Goal: Task Accomplishment & Management: Manage account settings

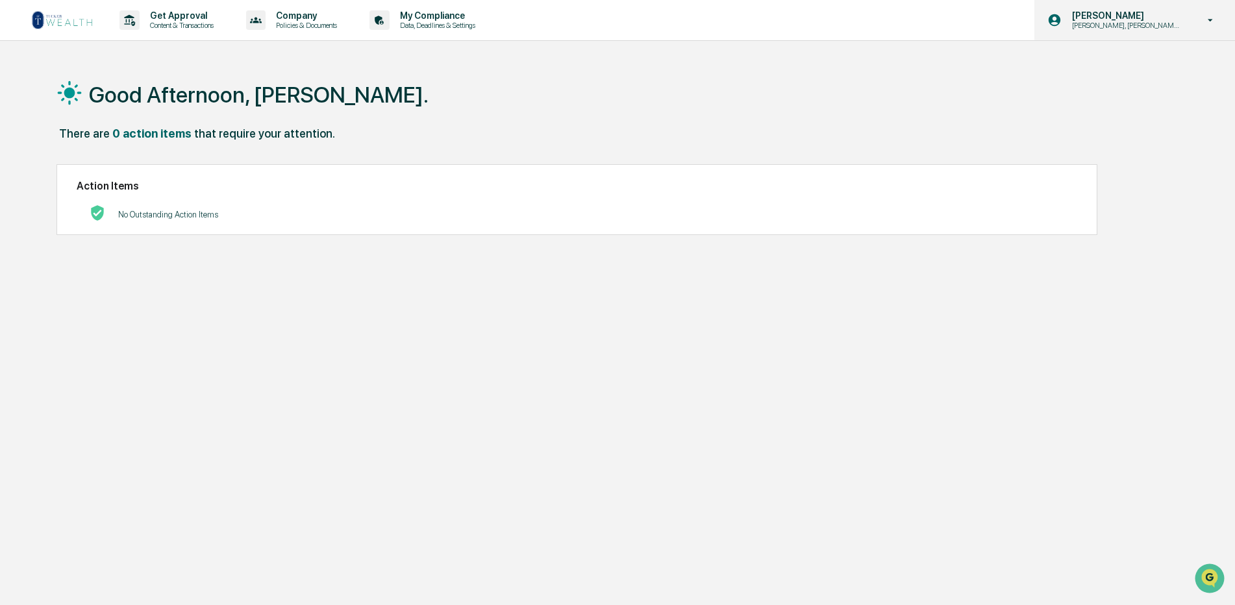
click at [1124, 24] on p "Mike, Lloyd, Ashton Onboard" at bounding box center [1125, 25] width 127 height 9
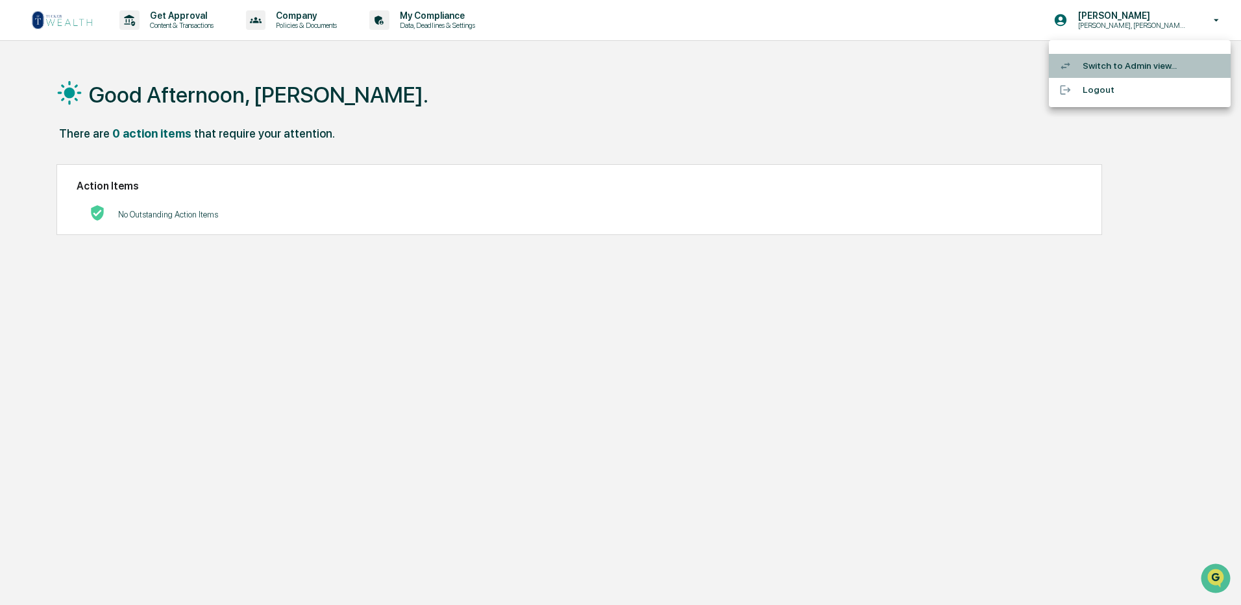
click at [1102, 68] on li "Switch to Admin view..." at bounding box center [1140, 66] width 182 height 24
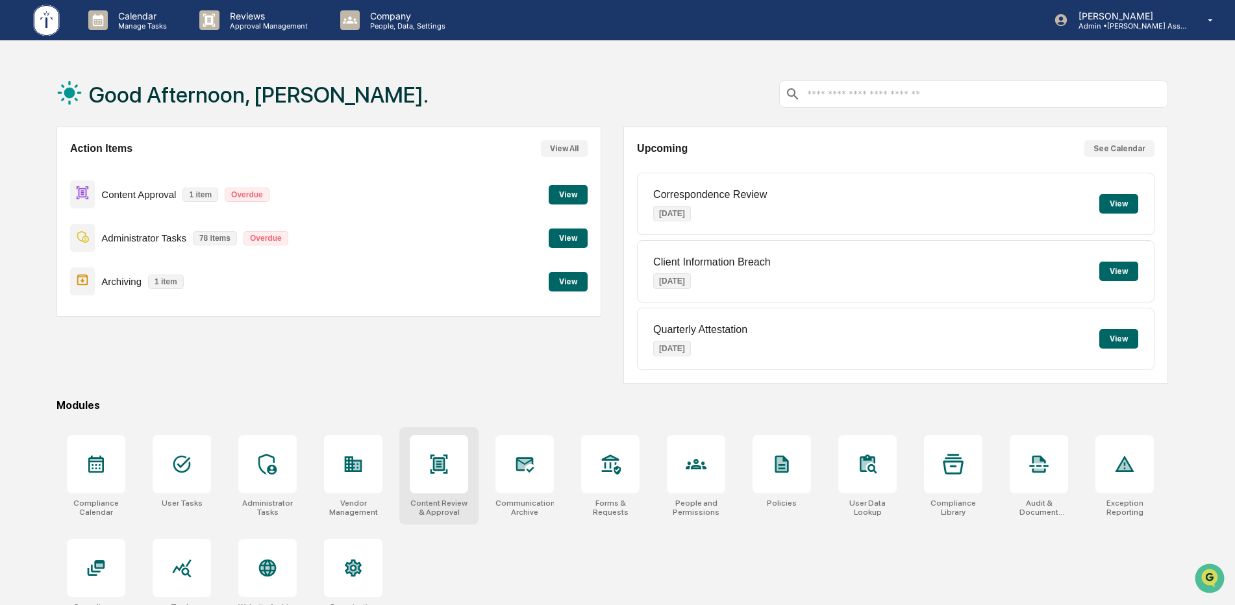
click at [445, 503] on div "Content Review & Approval" at bounding box center [439, 508] width 58 height 18
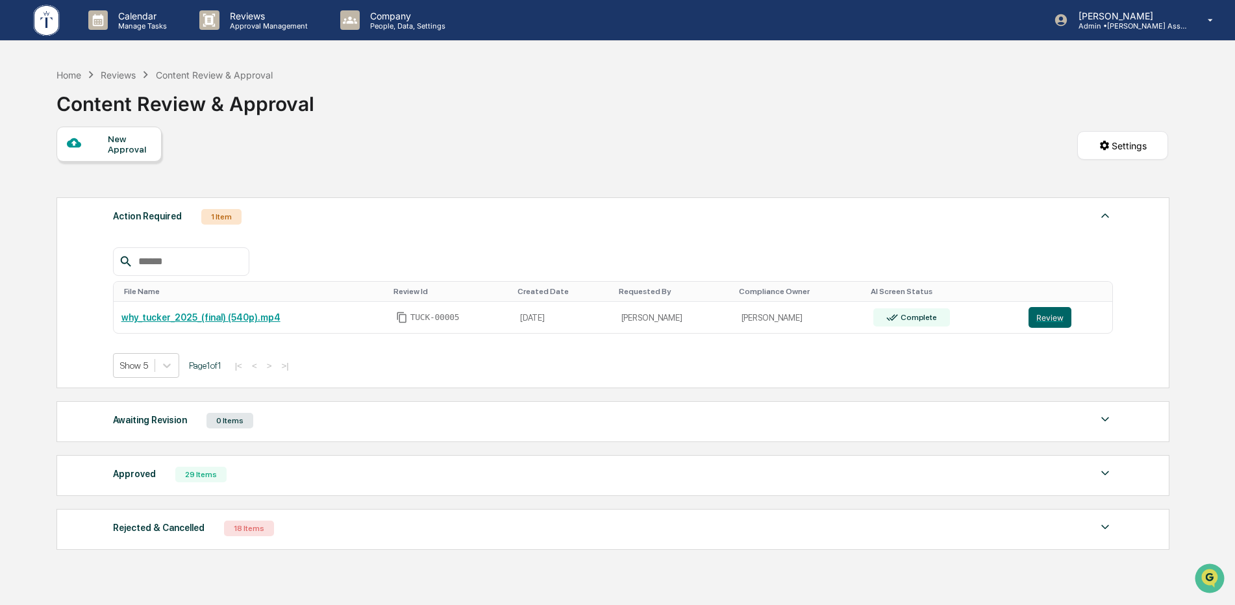
click at [1103, 417] on img at bounding box center [1105, 420] width 16 height 16
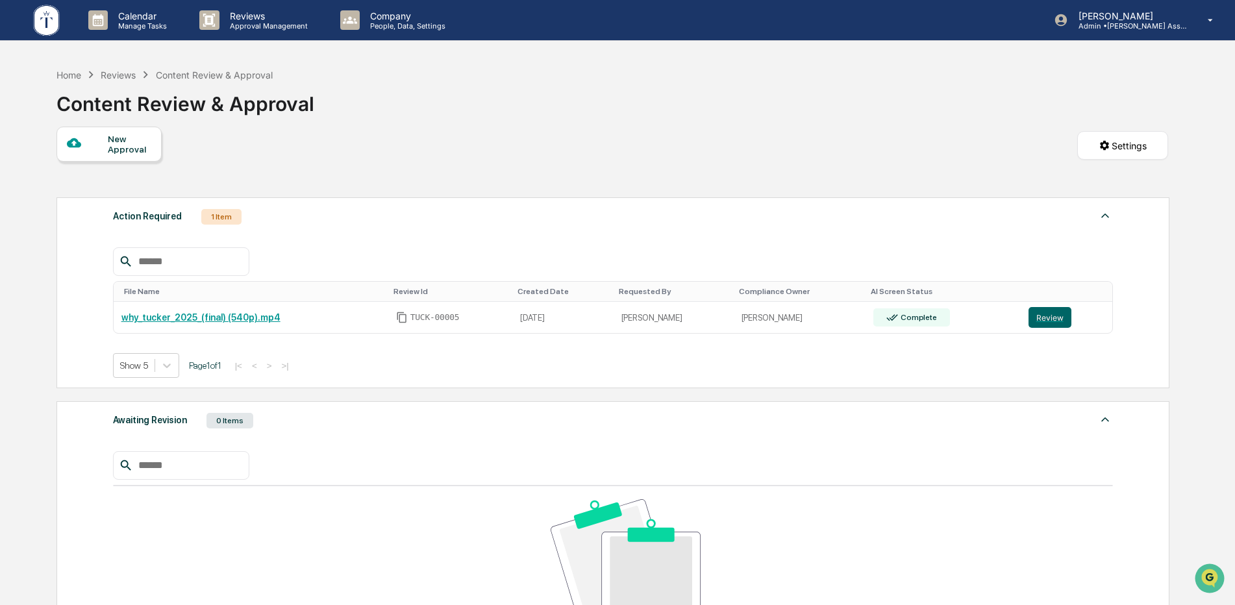
click at [1103, 417] on img at bounding box center [1105, 420] width 16 height 16
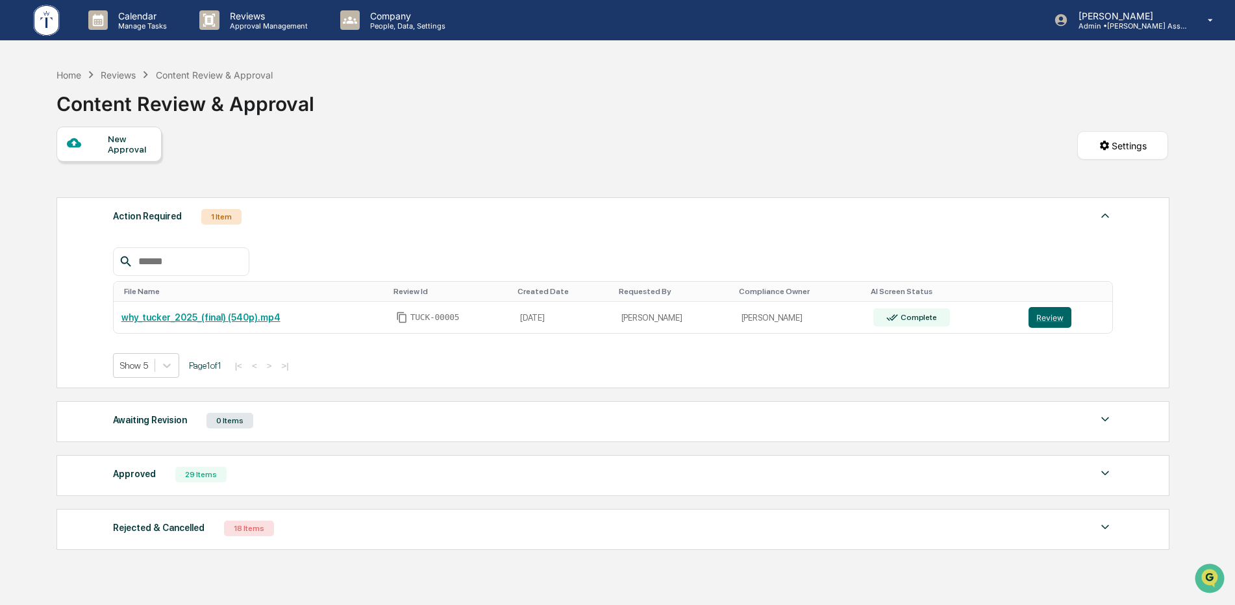
click at [1100, 469] on img at bounding box center [1105, 474] width 16 height 16
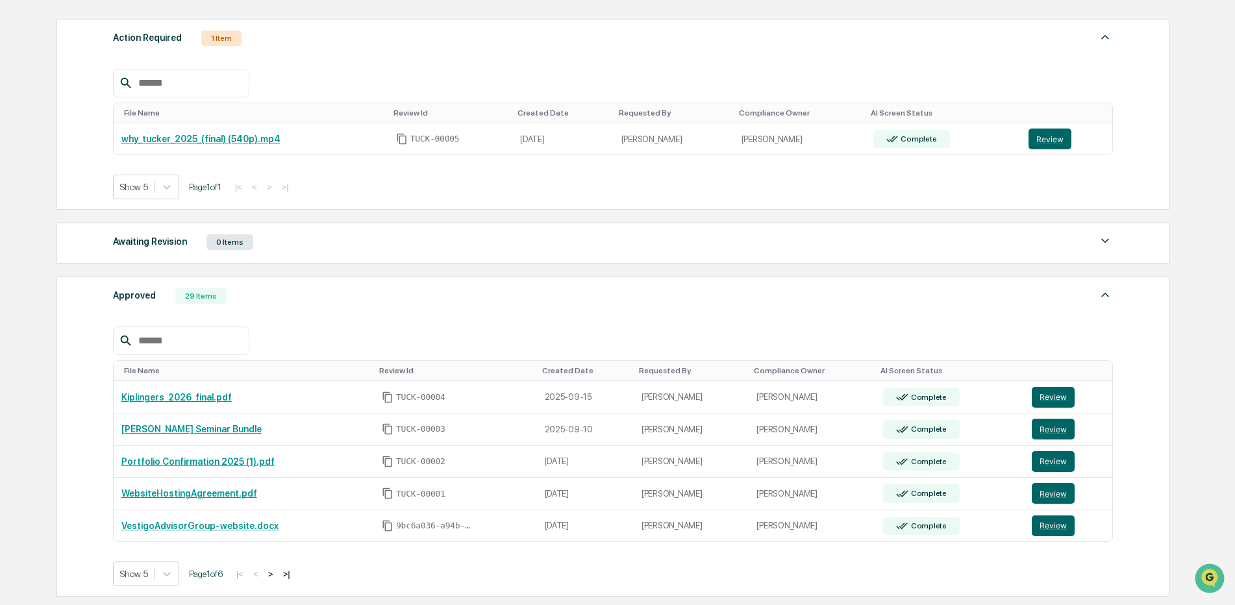
scroll to position [185, 0]
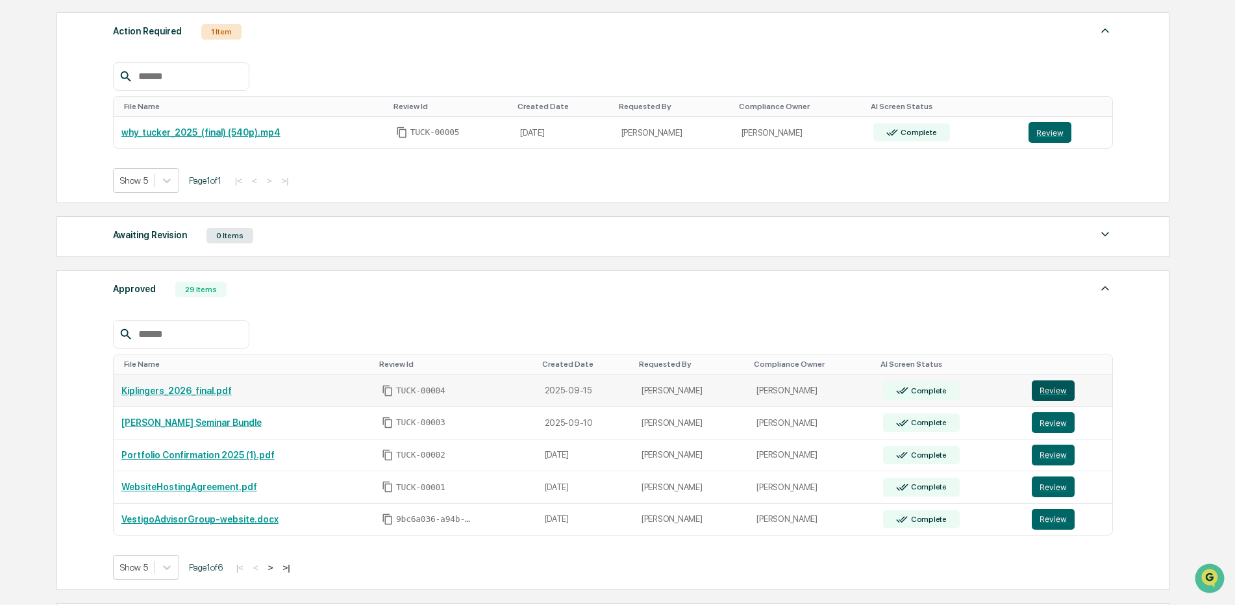
click at [1040, 386] on button "Review" at bounding box center [1053, 390] width 43 height 21
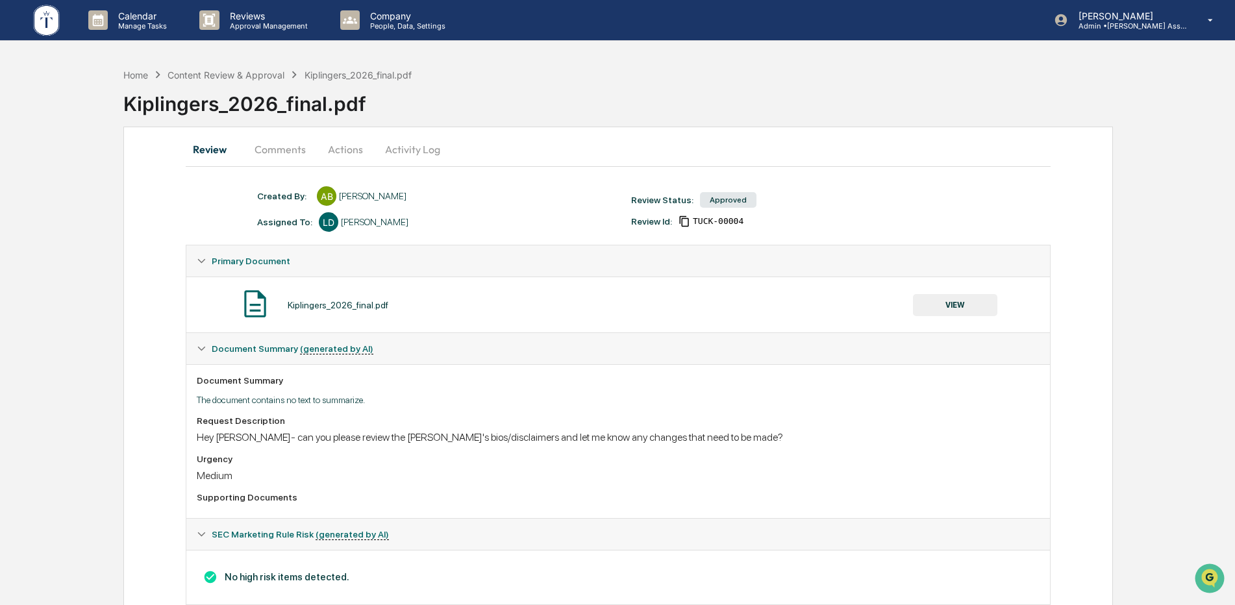
click at [964, 304] on button "VIEW" at bounding box center [955, 305] width 84 height 22
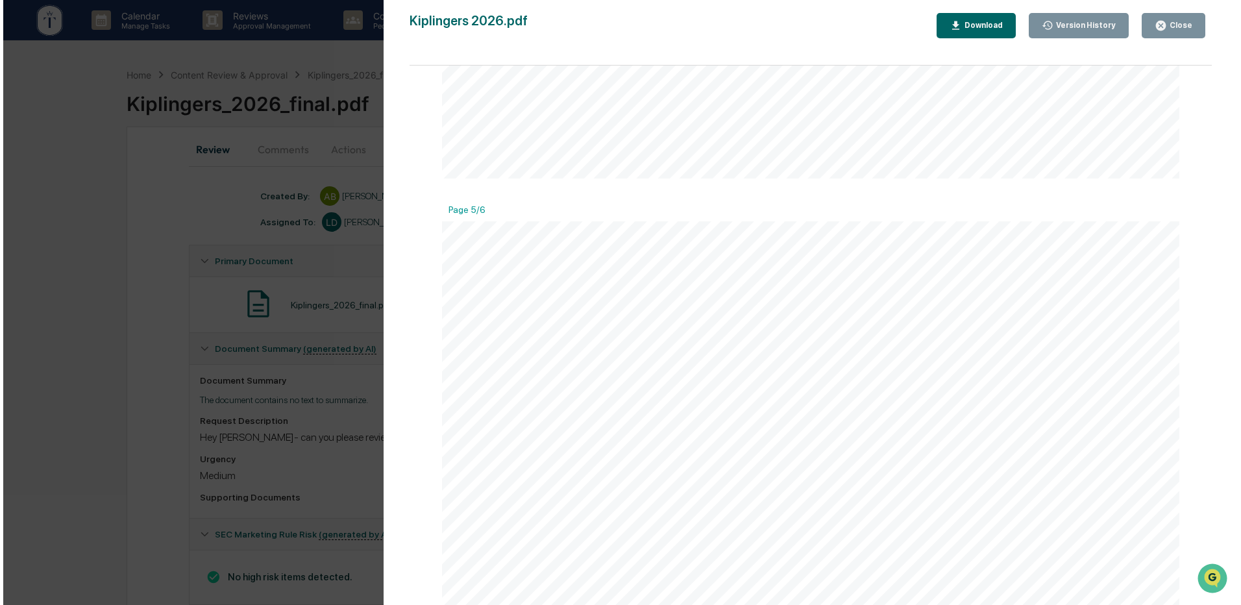
scroll to position [3963, 0]
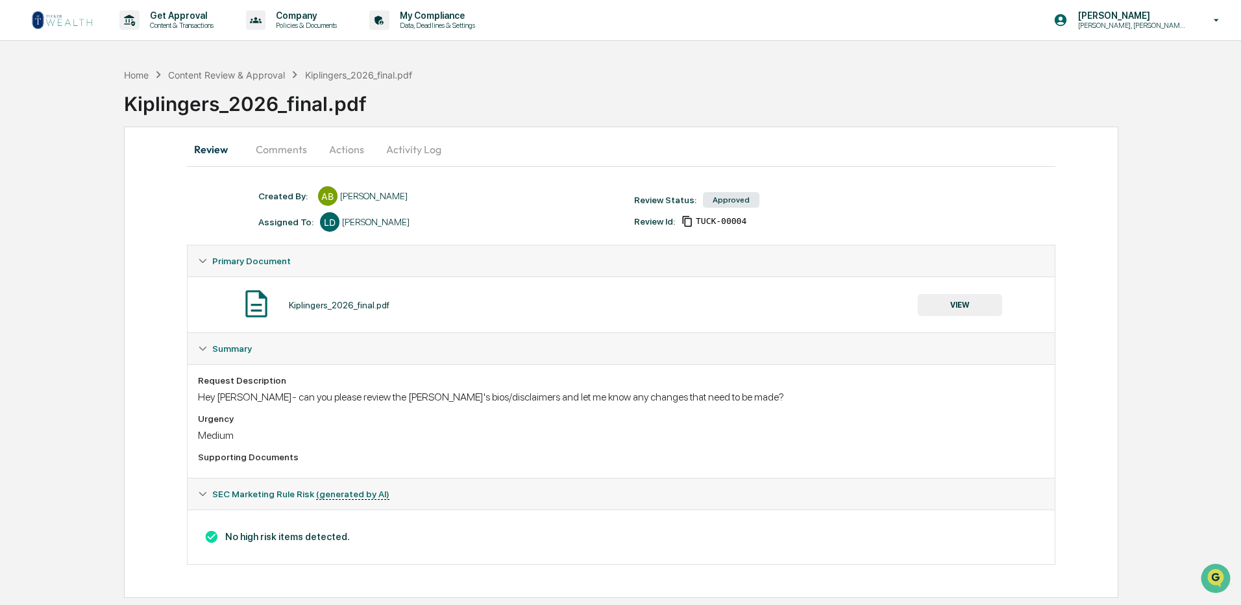
click at [301, 145] on button "Comments" at bounding box center [281, 149] width 72 height 31
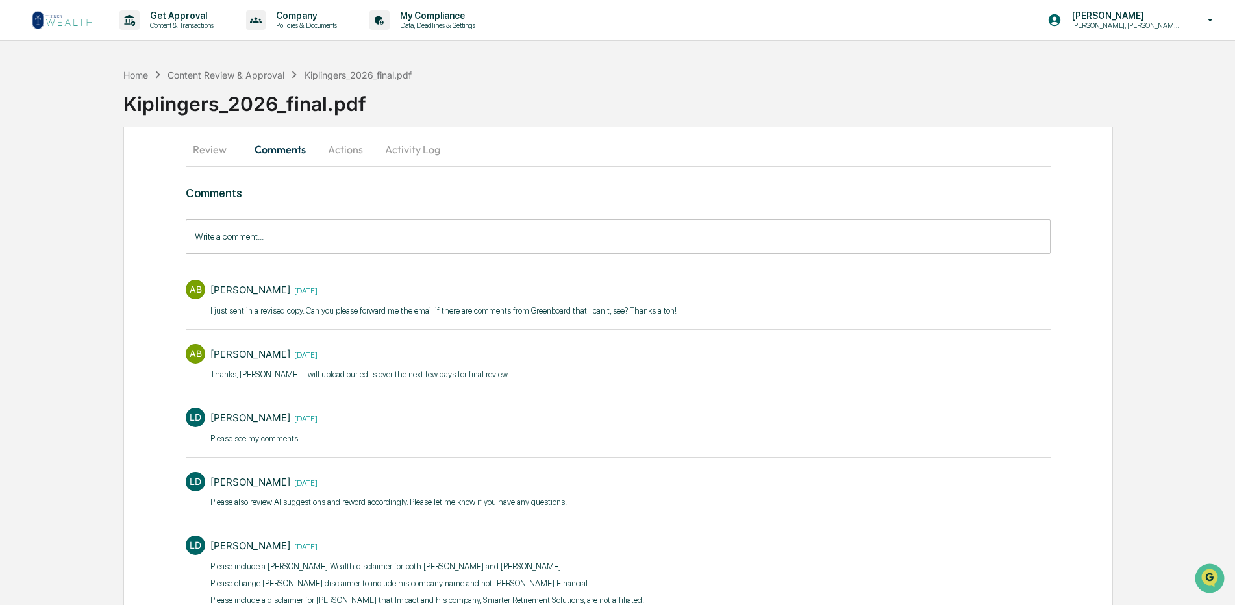
click at [414, 148] on button "Activity Log" at bounding box center [413, 149] width 76 height 31
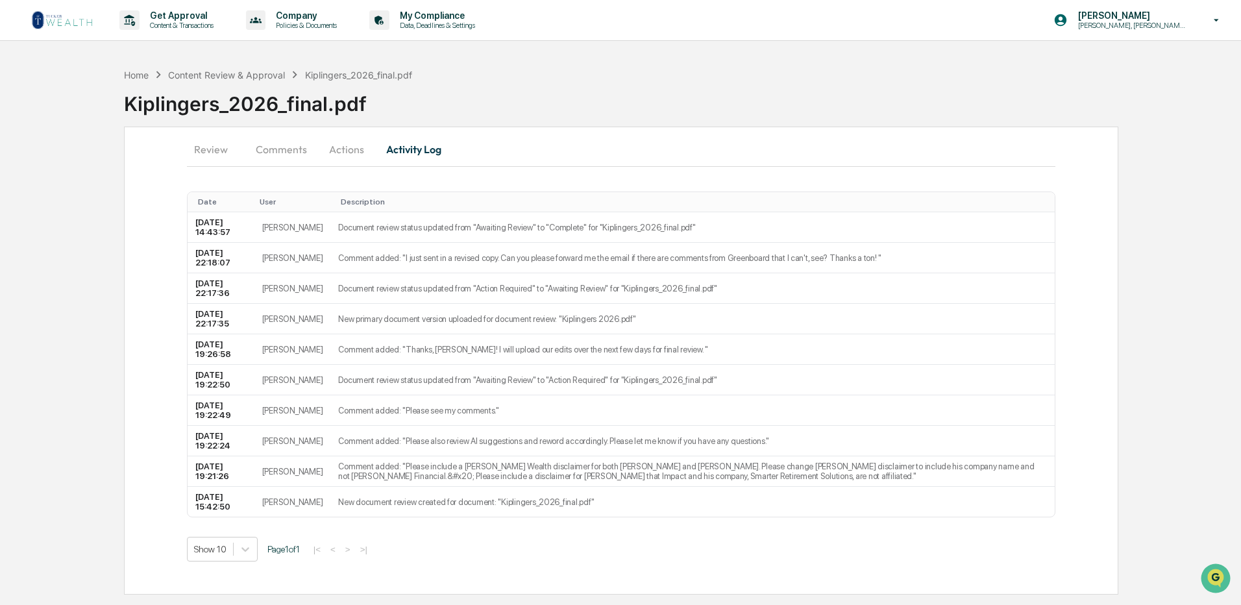
click at [349, 149] on button "Actions" at bounding box center [347, 149] width 58 height 31
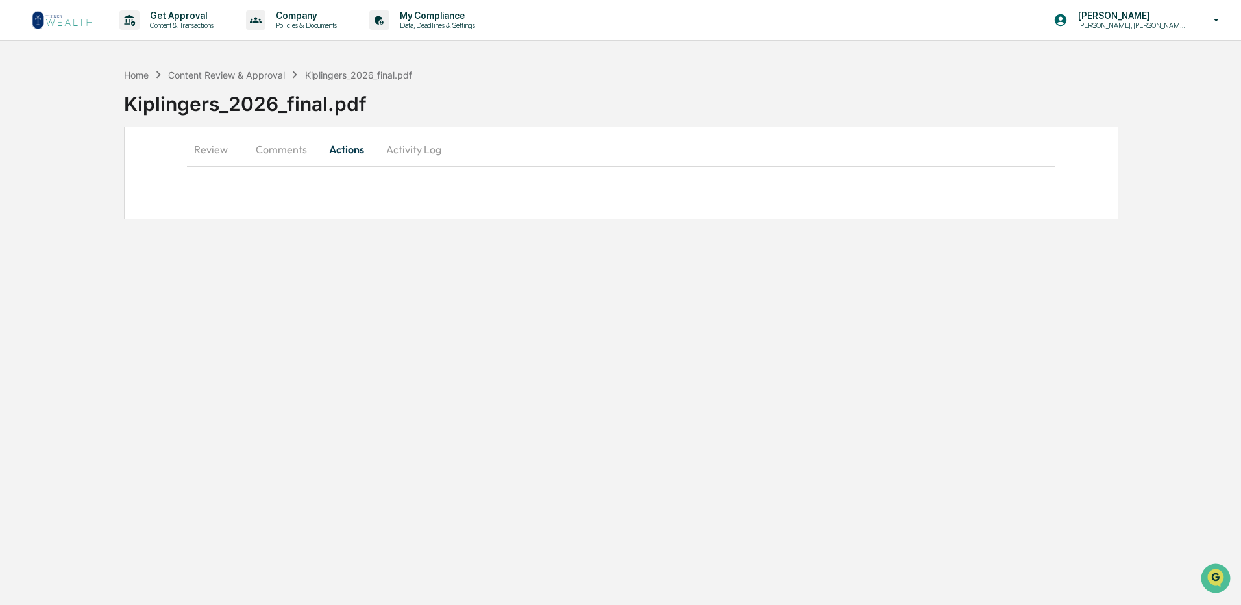
click at [286, 152] on button "Comments" at bounding box center [281, 149] width 72 height 31
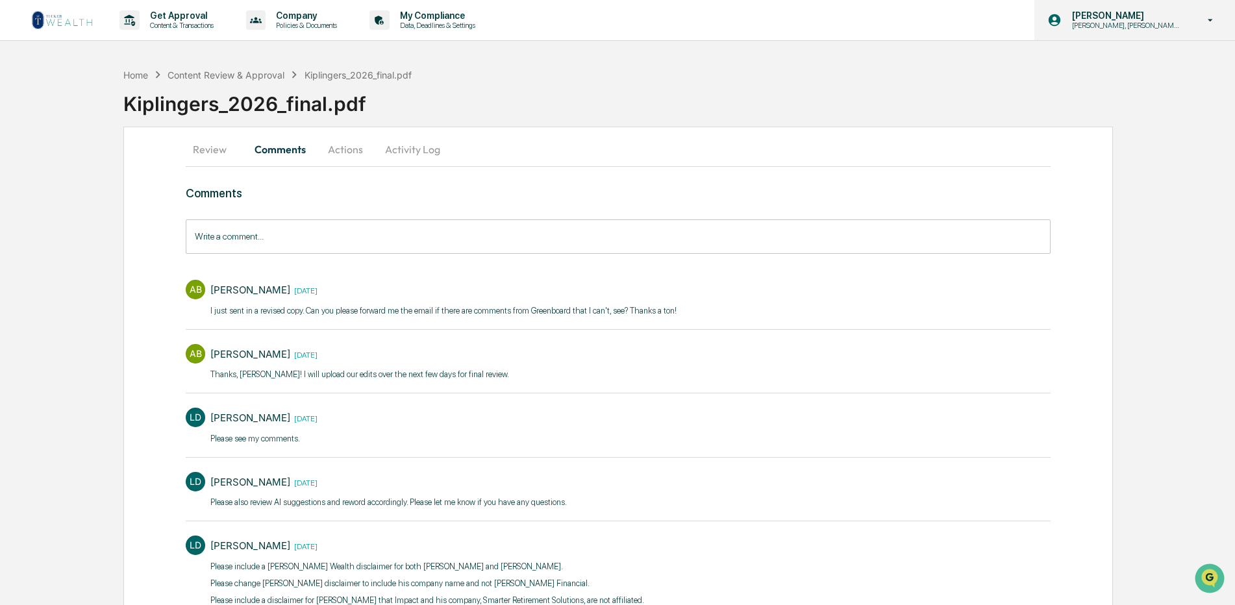
click at [1209, 19] on icon at bounding box center [1210, 20] width 23 height 12
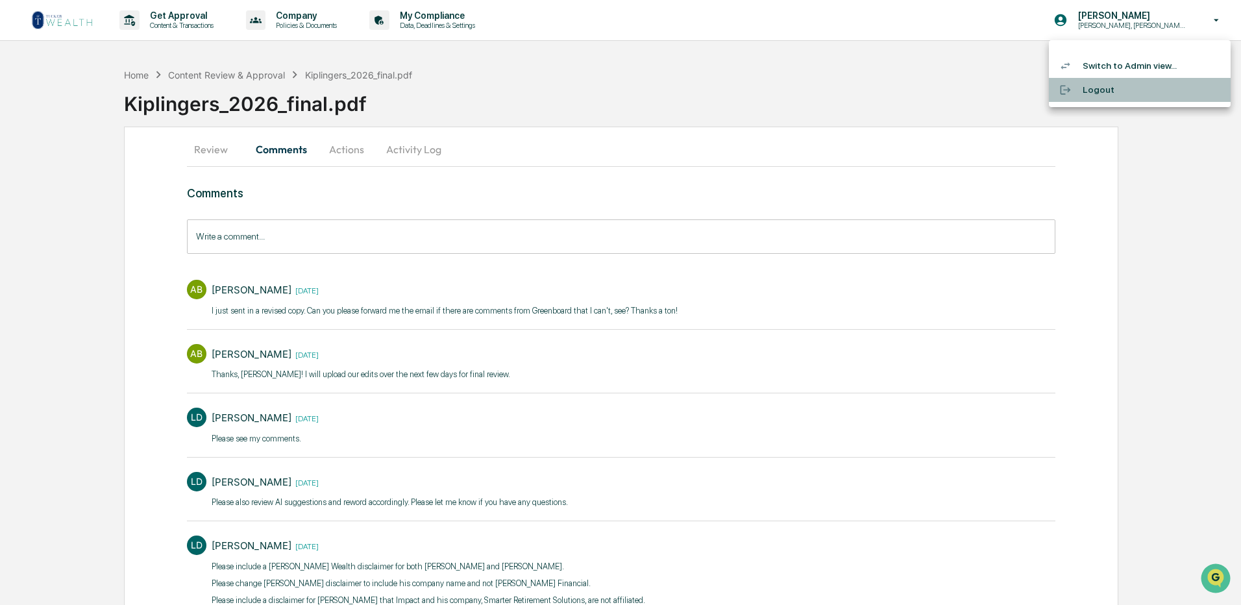
click at [1098, 92] on li "Logout" at bounding box center [1140, 90] width 182 height 24
